Goal: Transaction & Acquisition: Download file/media

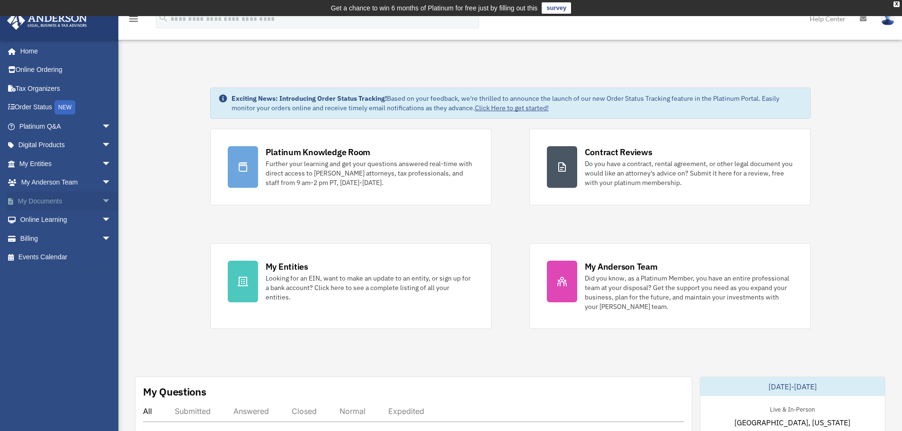
click at [47, 198] on link "My Documents arrow_drop_down" at bounding box center [66, 201] width 119 height 19
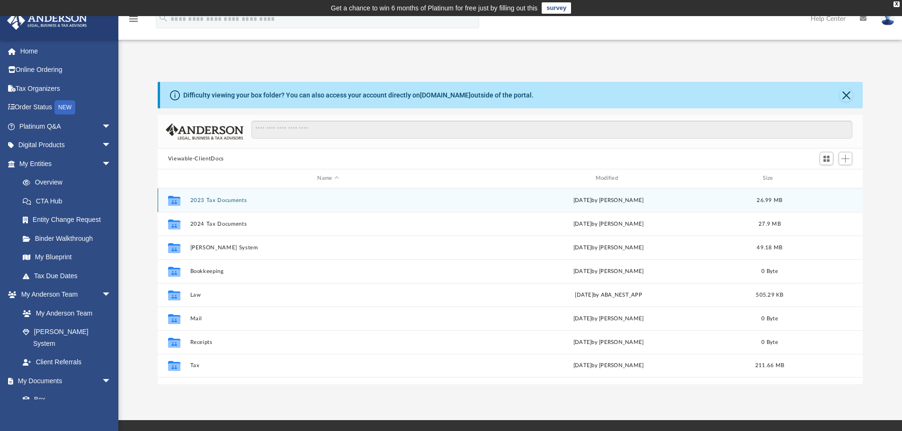
scroll to position [208, 698]
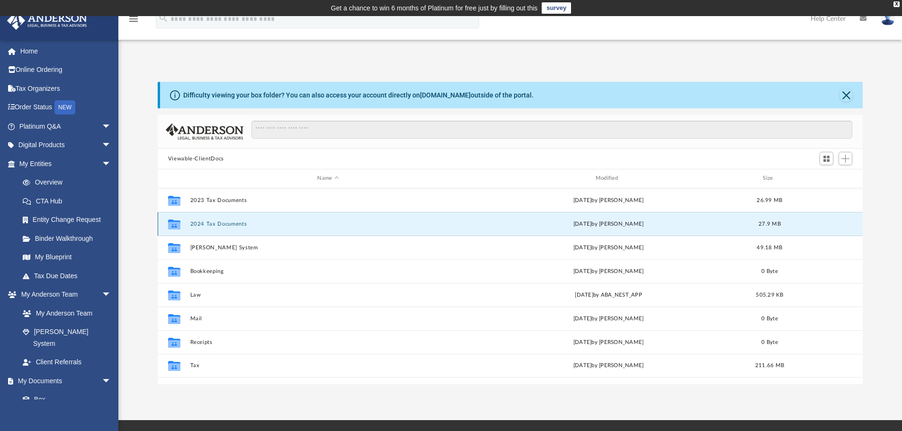
click at [217, 224] on button "2024 Tax Documents" at bounding box center [328, 224] width 276 height 6
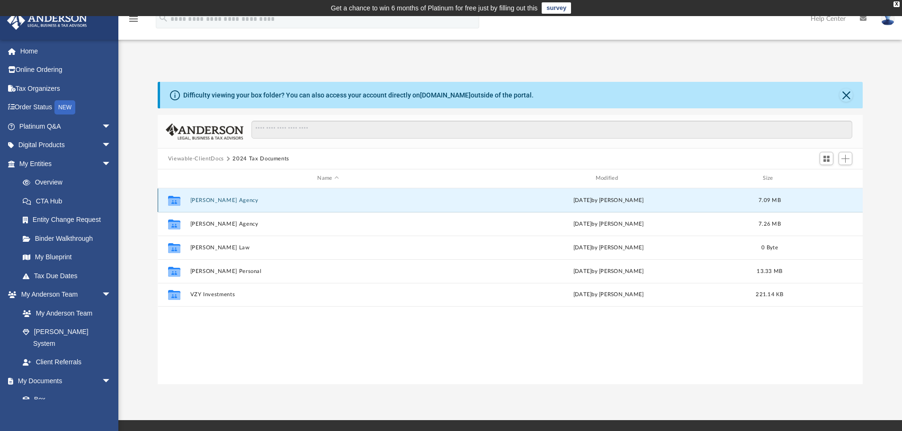
click at [220, 196] on div "Collaborated Folder [PERSON_NAME] Agency [DATE] by [PERSON_NAME] 7.09 MB" at bounding box center [511, 200] width 706 height 24
click at [222, 199] on button "[PERSON_NAME] Agency" at bounding box center [328, 200] width 276 height 6
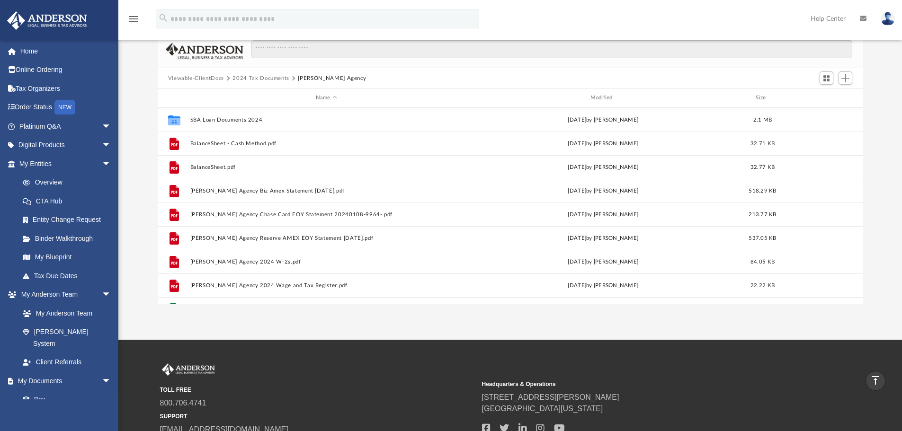
scroll to position [0, 0]
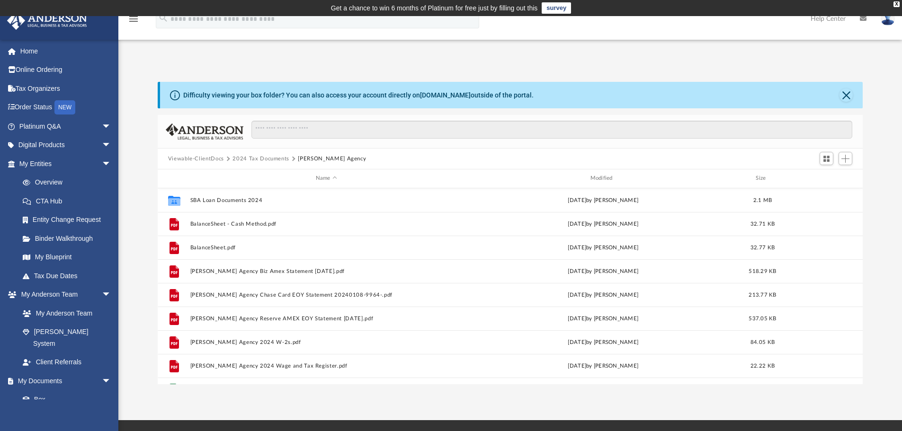
click at [204, 161] on button "Viewable-ClientDocs" at bounding box center [196, 159] width 56 height 9
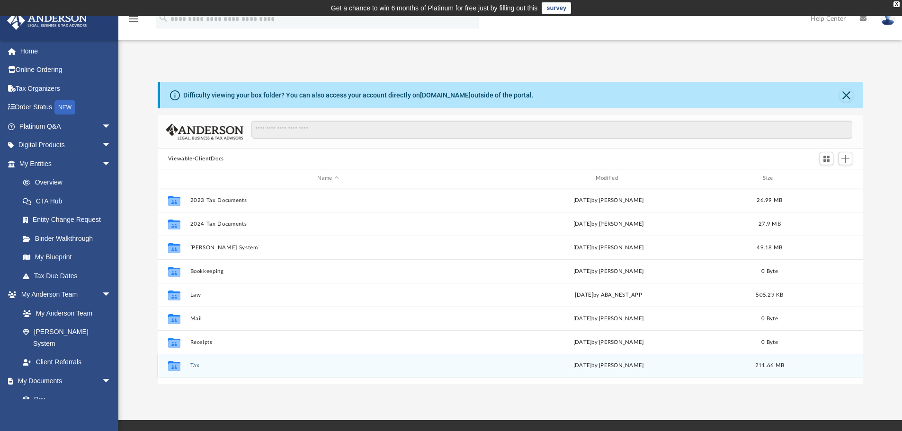
click at [190, 367] on button "Tax" at bounding box center [328, 366] width 276 height 6
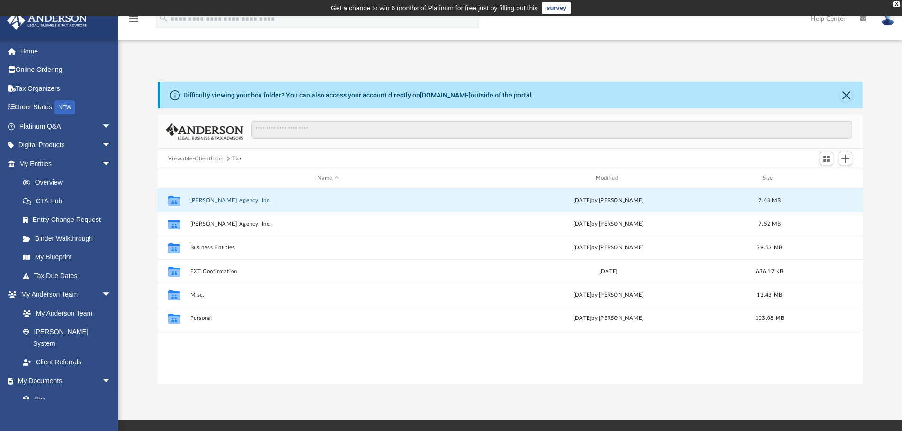
click at [224, 199] on button "[PERSON_NAME] Agency, Inc." at bounding box center [328, 200] width 276 height 6
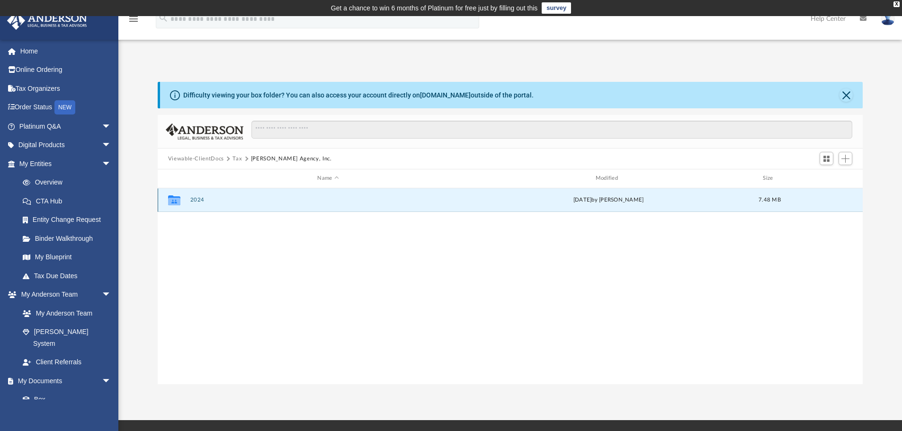
click at [199, 197] on button "2024" at bounding box center [328, 200] width 276 height 6
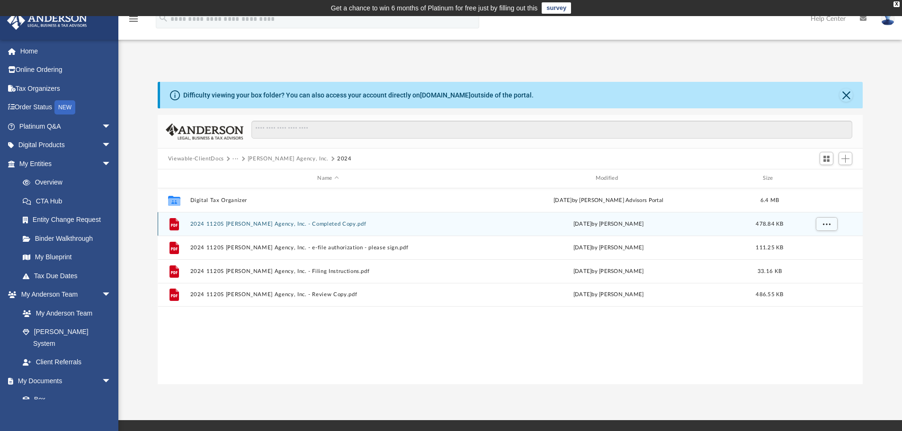
click at [317, 225] on button "2024 1120S [PERSON_NAME] Agency, Inc. - Completed Copy.pdf" at bounding box center [328, 224] width 276 height 6
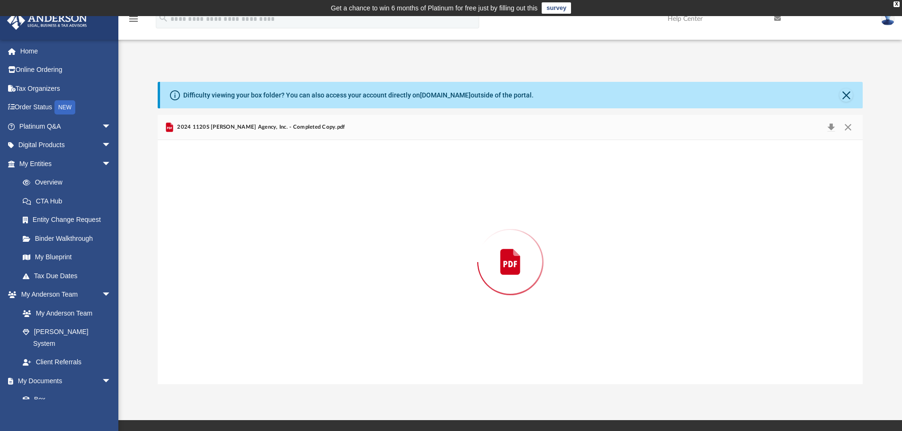
click at [317, 225] on div "Preview" at bounding box center [511, 262] width 706 height 244
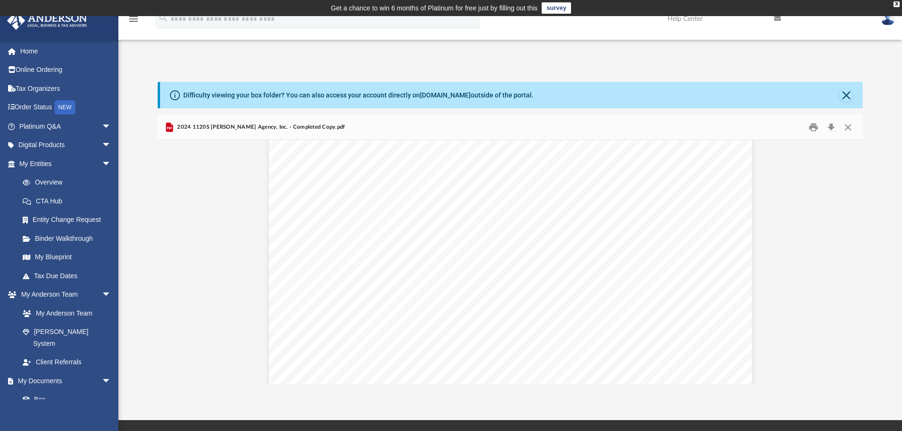
scroll to position [2036, 0]
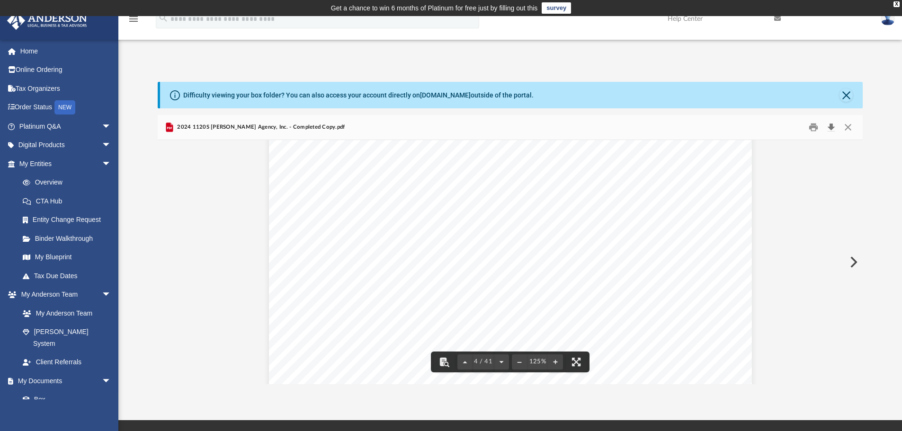
click at [831, 128] on button "Download" at bounding box center [830, 127] width 17 height 15
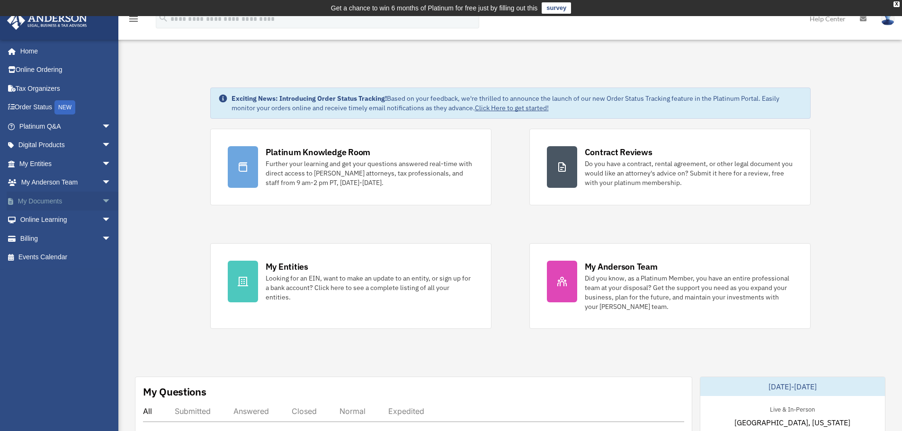
click at [39, 200] on link "My Documents arrow_drop_down" at bounding box center [66, 201] width 119 height 19
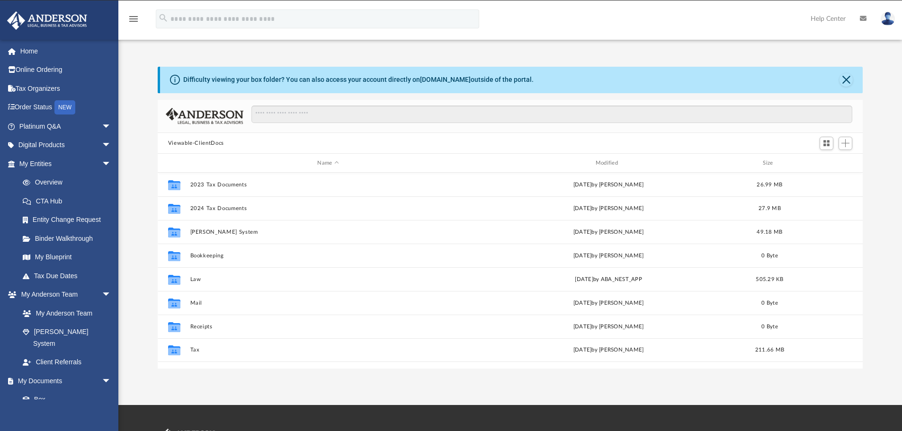
scroll to position [208, 698]
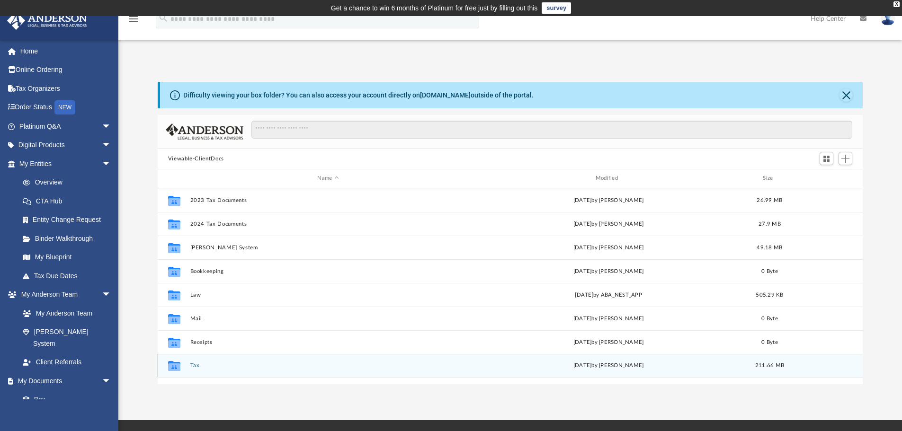
click at [193, 368] on div "Collaborated Folder Tax [DATE] by [PERSON_NAME] 211.66 MB" at bounding box center [511, 366] width 706 height 24
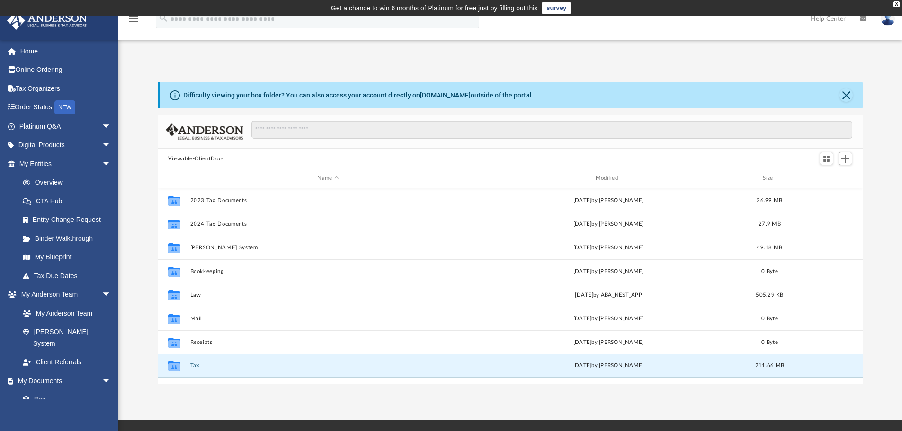
click at [192, 366] on button "Tax" at bounding box center [328, 366] width 276 height 6
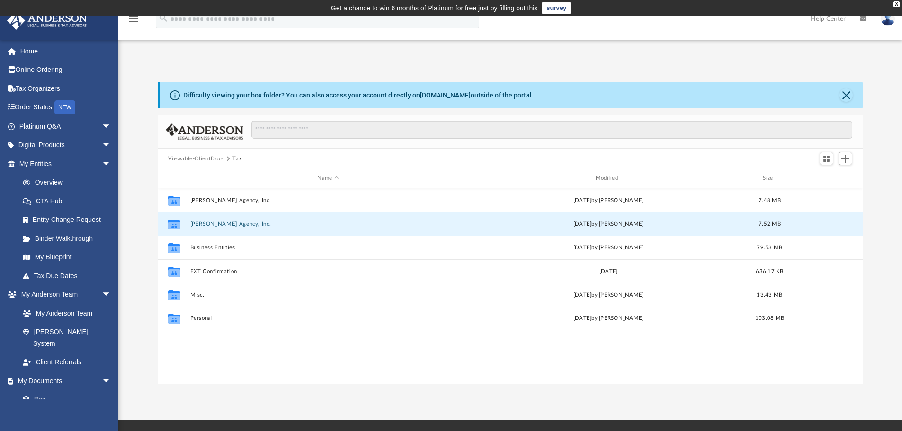
click at [226, 221] on button "[PERSON_NAME] Agency, Inc." at bounding box center [328, 224] width 276 height 6
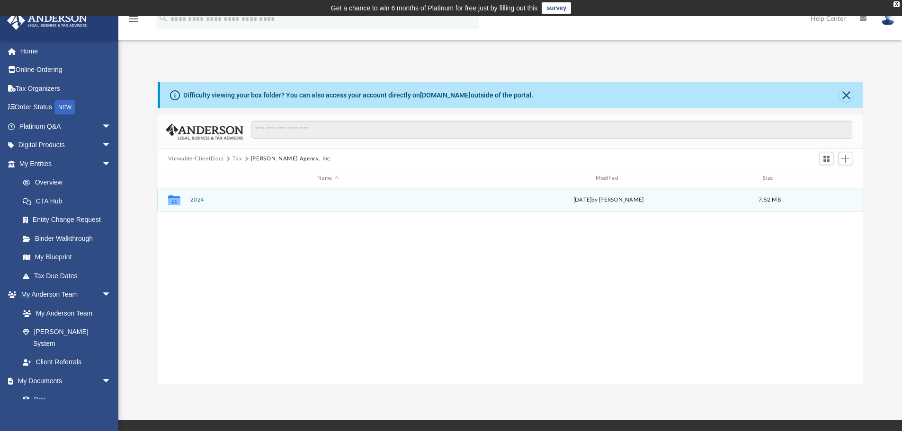
click at [197, 199] on button "2024" at bounding box center [328, 200] width 276 height 6
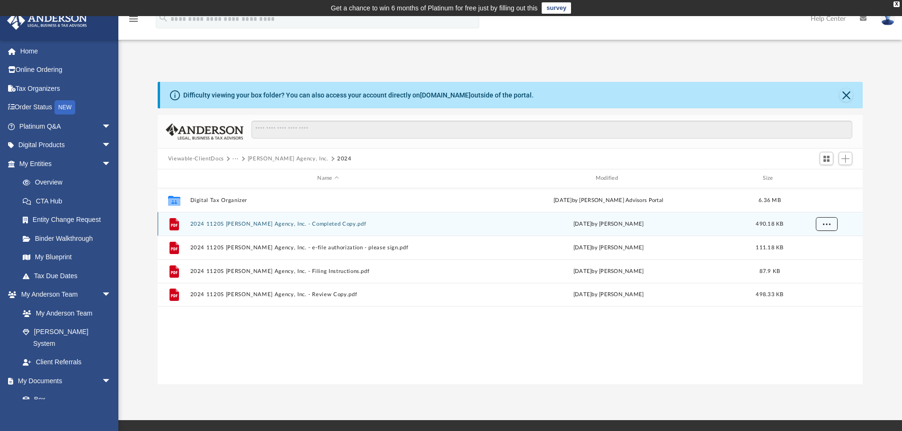
click at [821, 223] on button "More options" at bounding box center [826, 224] width 22 height 14
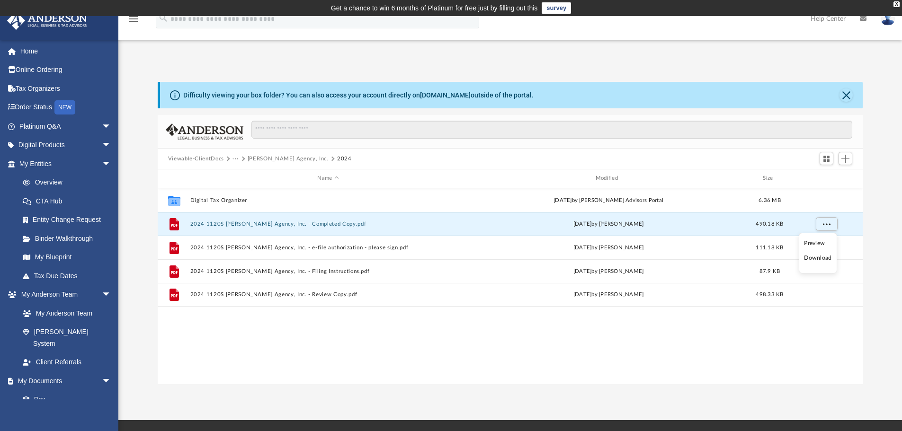
click at [824, 257] on li "Download" at bounding box center [817, 258] width 27 height 10
click at [271, 157] on button "[PERSON_NAME] Agency, Inc." at bounding box center [288, 159] width 81 height 9
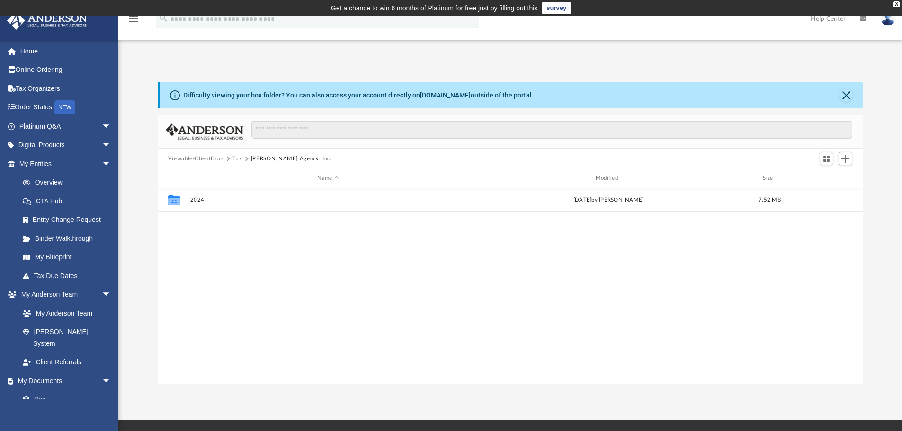
click at [233, 159] on button "Tax" at bounding box center [236, 159] width 9 height 9
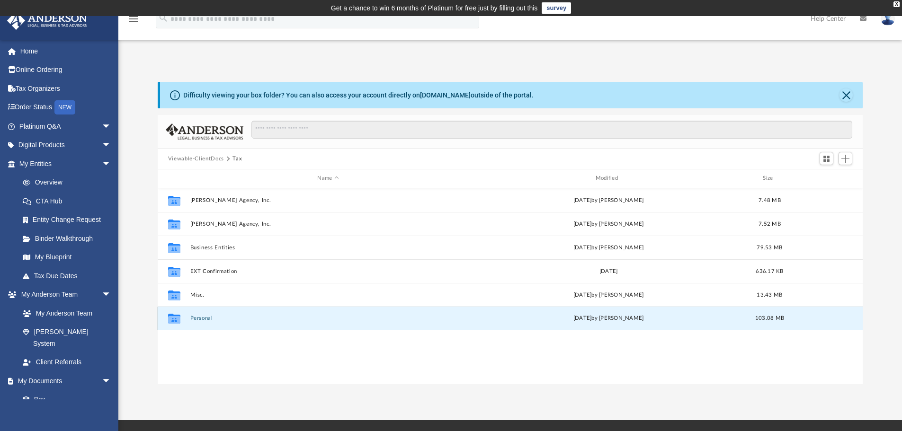
click at [197, 317] on button "Personal" at bounding box center [328, 318] width 276 height 6
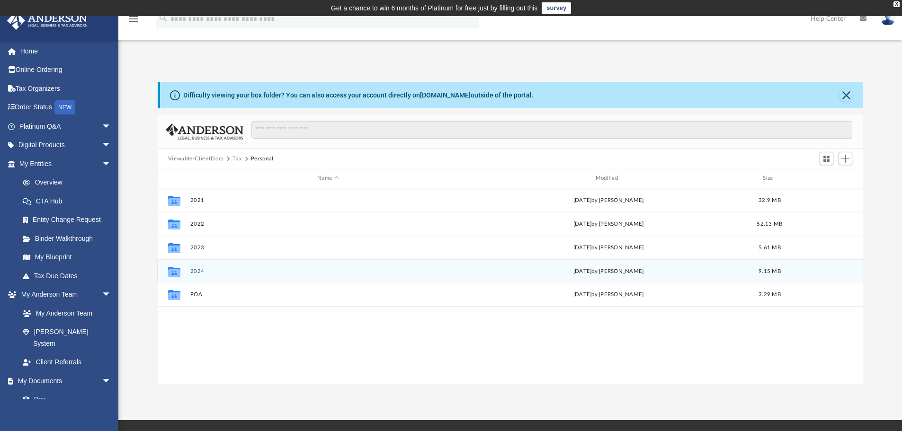
click at [196, 273] on button "2024" at bounding box center [328, 271] width 276 height 6
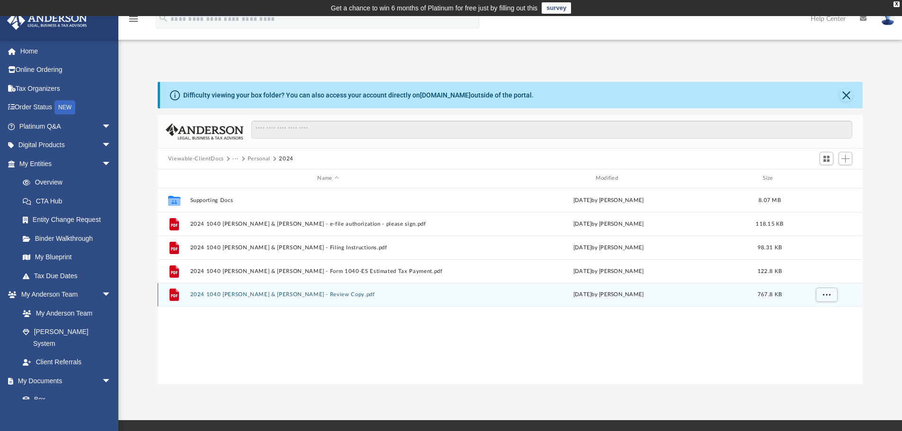
click at [323, 289] on div "File 2024 1040 Veasey, Brett & Bethany - Review Copy.pdf Fri Sep 19 2025 by Jas…" at bounding box center [511, 295] width 706 height 24
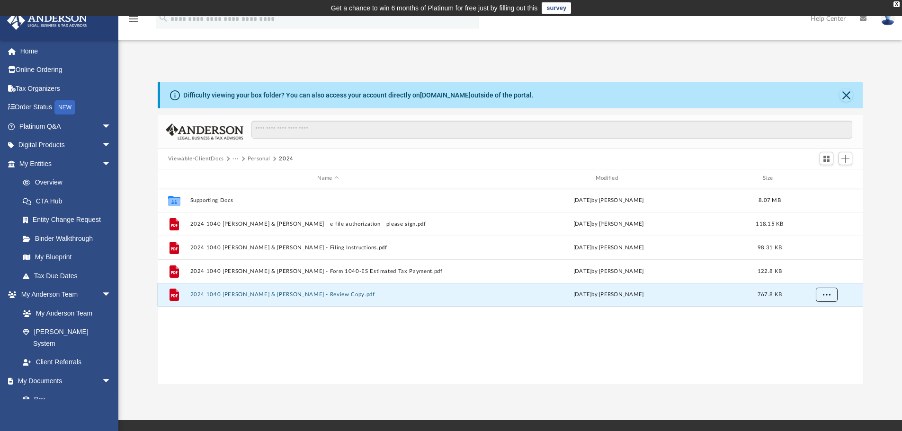
click at [825, 295] on span "More options" at bounding box center [826, 294] width 8 height 5
click at [819, 329] on li "Download" at bounding box center [817, 329] width 27 height 10
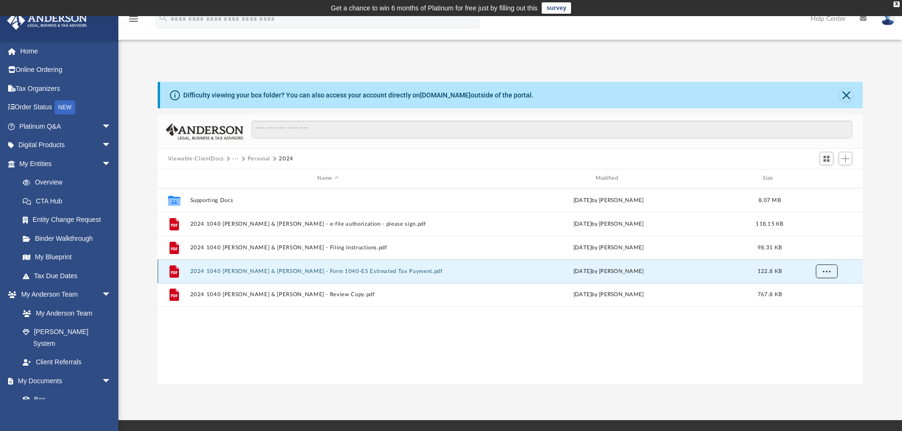
click at [828, 272] on span "More options" at bounding box center [826, 270] width 8 height 5
click at [824, 309] on li "Download" at bounding box center [817, 306] width 27 height 10
